Goal: Transaction & Acquisition: Purchase product/service

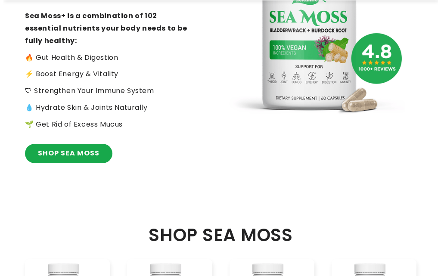
scroll to position [257, 0]
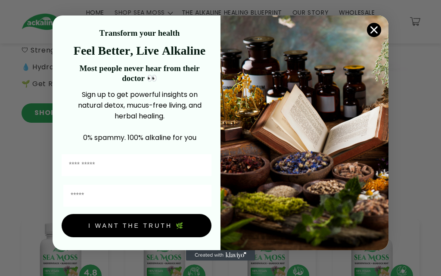
click at [372, 23] on circle "Close dialog" at bounding box center [374, 30] width 14 height 14
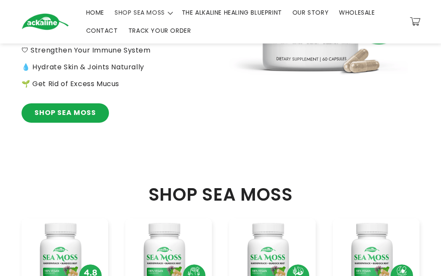
click at [373, 42] on div "Close dialog Transform your health Feel Better, Live Alkaline Most people never…" at bounding box center [221, 159] width 336 height 235
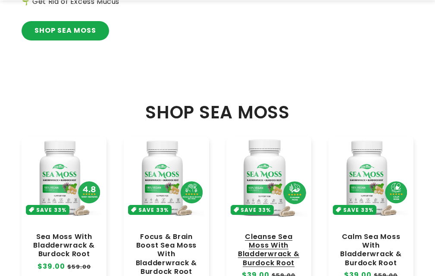
scroll to position [431, 0]
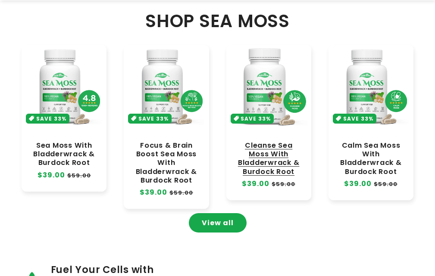
click at [285, 141] on link "Cleanse Sea Moss With Bladderwrack & Burdock Root" at bounding box center [269, 158] width 68 height 35
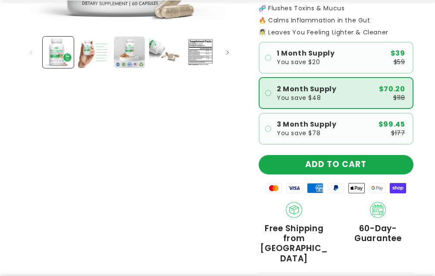
scroll to position [302, 0]
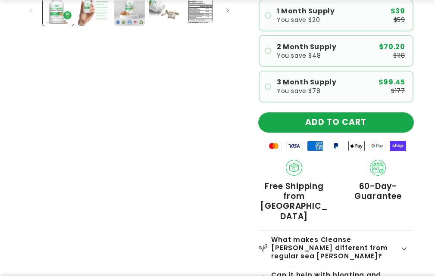
click at [290, 114] on button "ADD TO CART" at bounding box center [336, 122] width 155 height 19
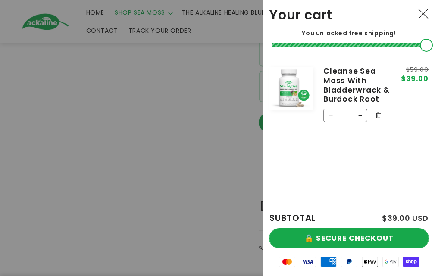
click at [329, 233] on button "🔒 SECURE CHECKOUT" at bounding box center [348, 238] width 159 height 19
